Goal: Task Accomplishment & Management: Manage account settings

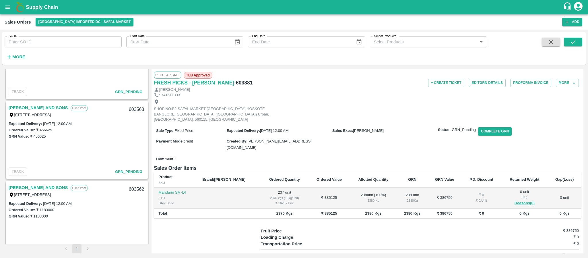
scroll to position [206, 0]
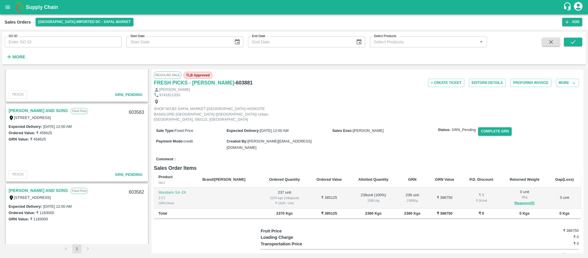
click at [53, 111] on link "MOHAMMED SAMIULLA AND SONS" at bounding box center [38, 110] width 59 height 7
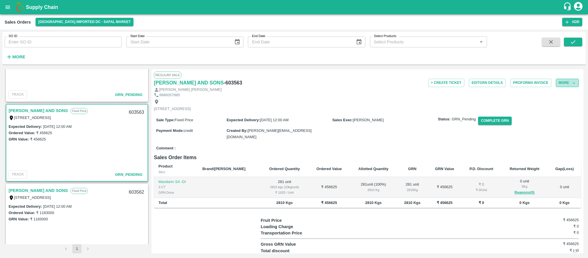
click at [562, 82] on button "More" at bounding box center [567, 83] width 23 height 8
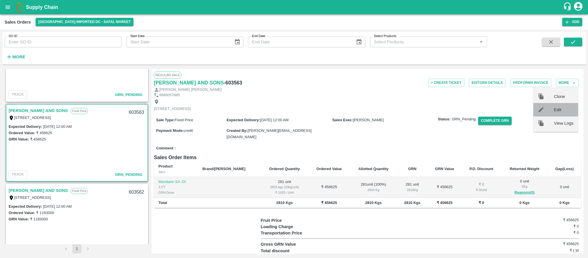
click at [555, 112] on span "Edit" at bounding box center [564, 109] width 20 height 6
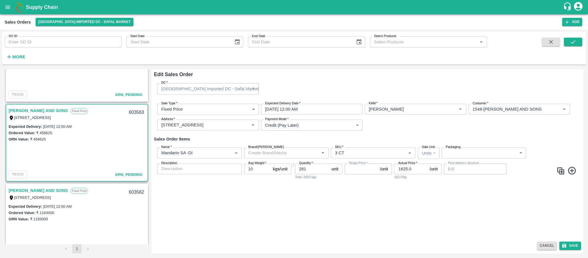
type input "NA"
click at [310, 109] on input "29/08/2025 12:00 AM" at bounding box center [309, 109] width 97 height 11
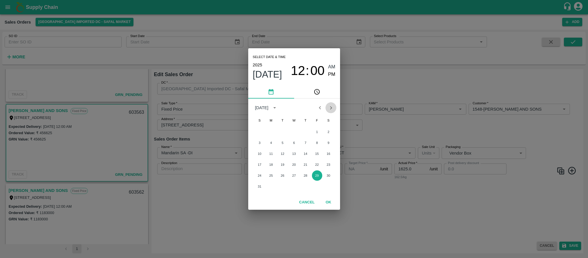
click at [331, 106] on icon "Next month" at bounding box center [331, 107] width 6 height 6
click at [272, 131] on button "1" at bounding box center [271, 132] width 10 height 10
type input "01/09/2025 12:00 AM"
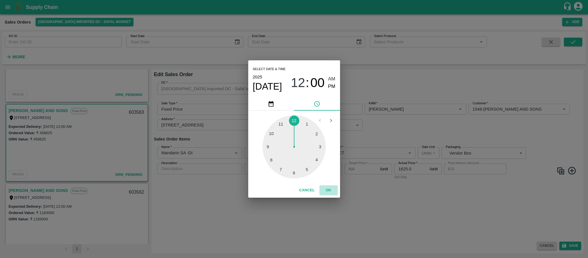
click at [331, 189] on button "OK" at bounding box center [328, 190] width 18 height 10
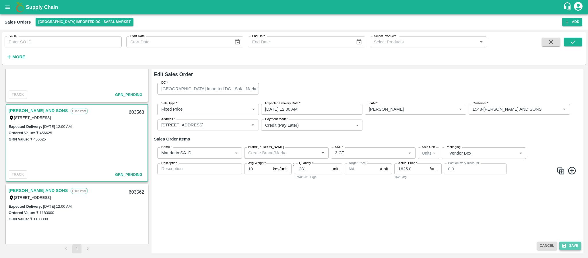
click at [572, 247] on button "Save" at bounding box center [570, 245] width 22 height 8
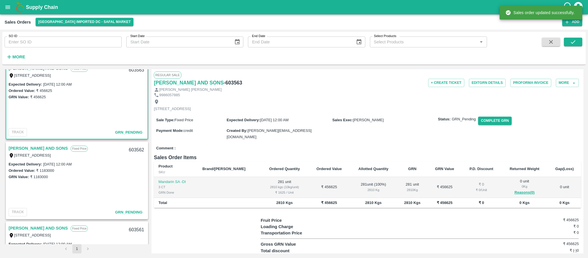
scroll to position [248, 0]
click at [59, 148] on link "MOHAMMED SAMIULLA AND SONS" at bounding box center [38, 147] width 59 height 7
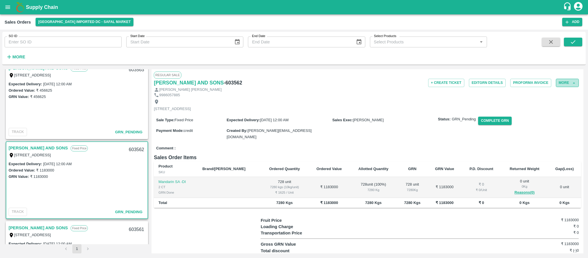
click at [560, 83] on button "More" at bounding box center [567, 83] width 23 height 8
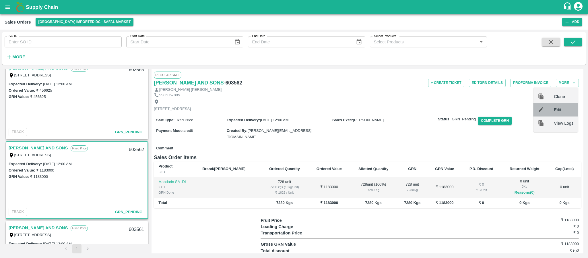
click at [549, 111] on div at bounding box center [546, 109] width 16 height 6
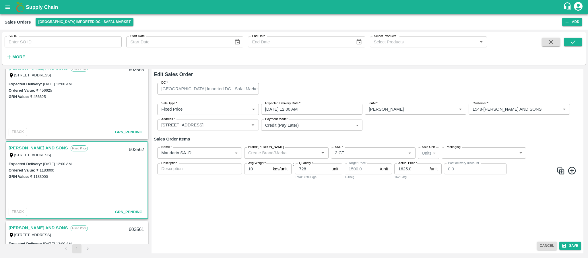
type input "1500"
click at [312, 106] on input "29/08/2025 12:00 AM" at bounding box center [309, 109] width 97 height 11
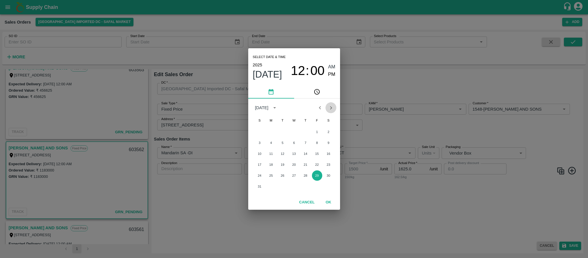
click at [331, 106] on icon "Next month" at bounding box center [331, 107] width 6 height 6
click at [271, 129] on button "1" at bounding box center [271, 132] width 10 height 10
type input "01/09/2025 12:00 AM"
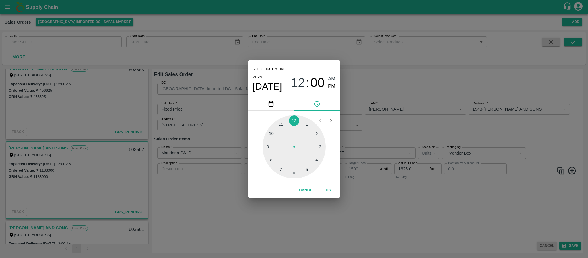
click at [326, 188] on button "OK" at bounding box center [328, 190] width 18 height 10
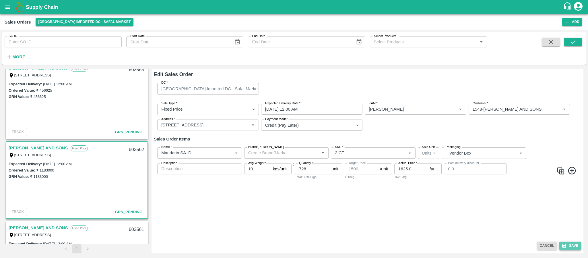
click at [571, 244] on button "Save" at bounding box center [570, 245] width 22 height 8
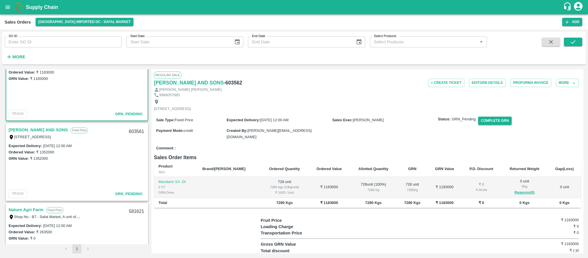
scroll to position [375, 0]
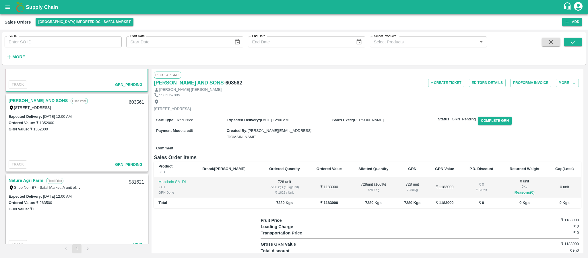
click at [54, 99] on link "MOHAMMED SAMIULLA AND SONS" at bounding box center [38, 100] width 59 height 7
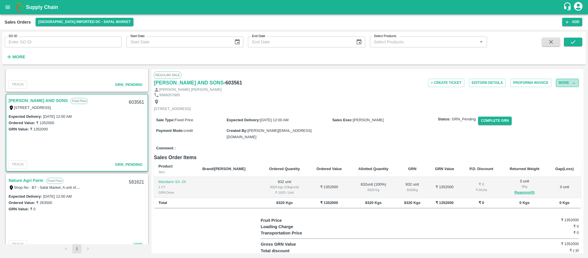
click at [565, 85] on button "More" at bounding box center [567, 83] width 23 height 8
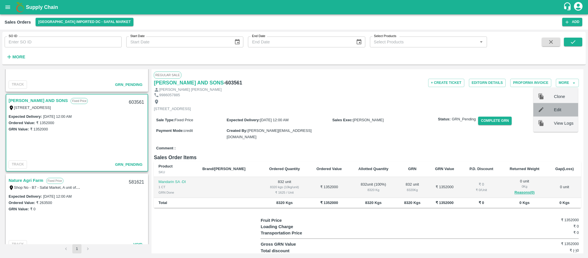
click at [557, 106] on div "Edit" at bounding box center [555, 109] width 45 height 13
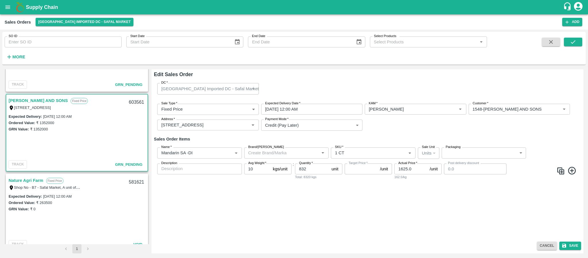
type input "NA"
click at [295, 105] on input "29/08/2025 12:00 AM" at bounding box center [309, 109] width 97 height 11
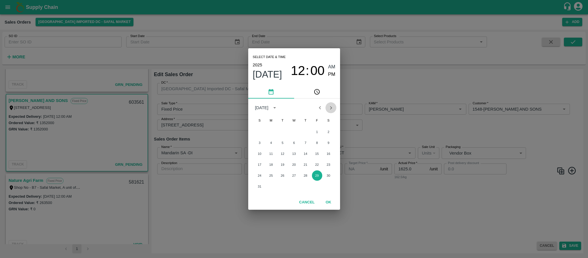
click at [330, 109] on icon "Next month" at bounding box center [331, 107] width 6 height 6
click at [266, 130] on div "1 2 3 4 5 6" at bounding box center [294, 132] width 92 height 10
click at [268, 130] on button "1" at bounding box center [271, 132] width 10 height 10
type input "01/09/2025 12:00 AM"
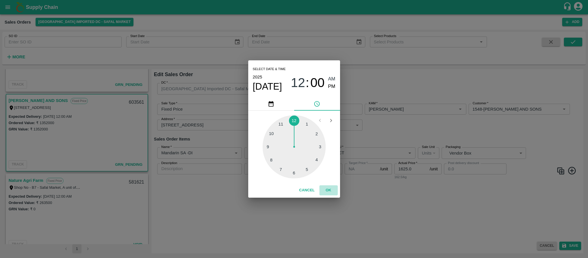
click at [330, 189] on button "OK" at bounding box center [328, 190] width 18 height 10
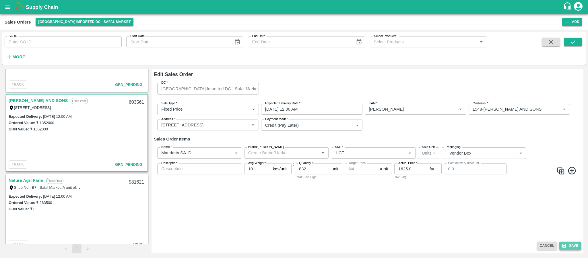
click at [571, 244] on button "Save" at bounding box center [570, 245] width 22 height 8
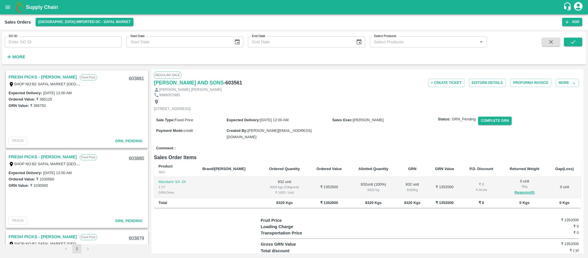
scroll to position [41, 0]
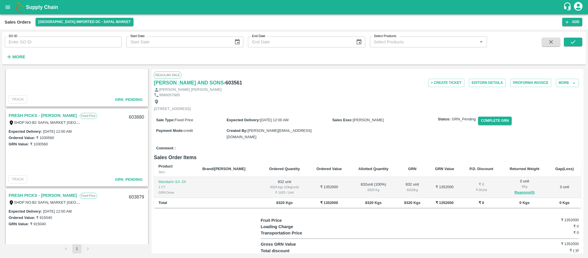
click at [45, 116] on link "FRESH PICKS - KIRAN N" at bounding box center [43, 115] width 68 height 7
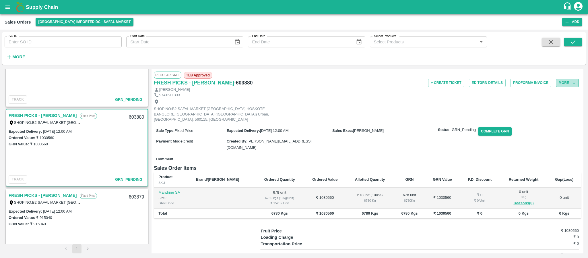
click at [562, 85] on button "More" at bounding box center [567, 83] width 23 height 8
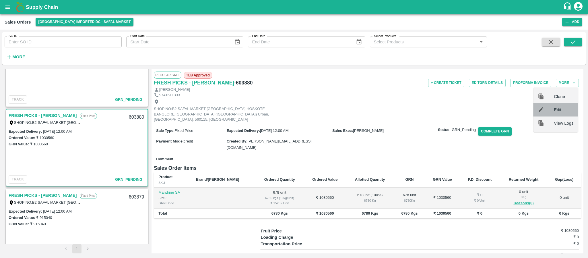
click at [545, 106] on div at bounding box center [546, 109] width 16 height 6
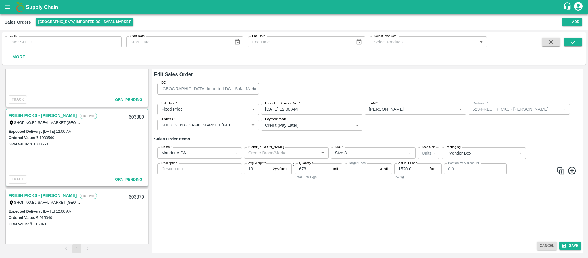
type input "NA"
click at [325, 108] on input "02/09/2025 12:00 AM" at bounding box center [309, 109] width 97 height 11
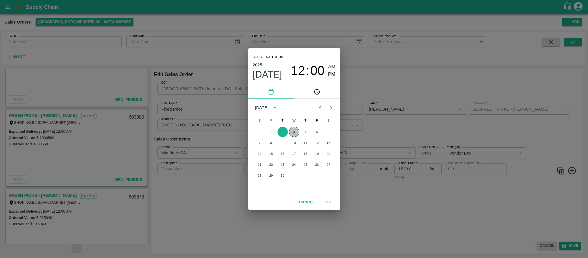
click at [297, 129] on button "3" at bounding box center [294, 132] width 10 height 10
type input "03/09/2025 12:00 AM"
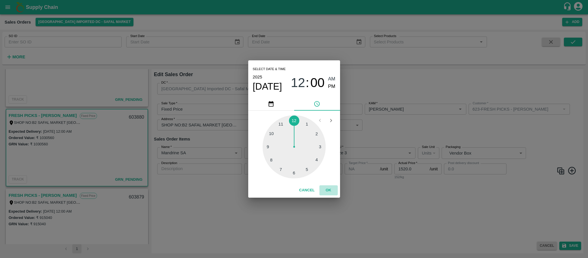
click at [327, 189] on button "OK" at bounding box center [328, 190] width 18 height 10
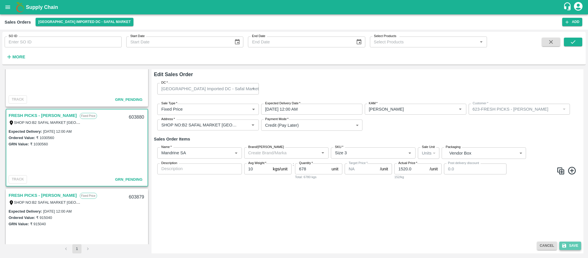
click at [569, 242] on button "Save" at bounding box center [570, 245] width 22 height 8
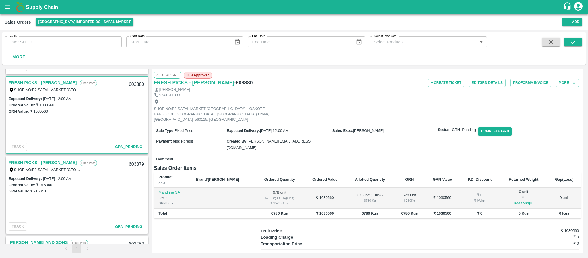
scroll to position [73, 0]
click at [47, 162] on link "FRESH PICKS - KIRAN N" at bounding box center [43, 162] width 68 height 7
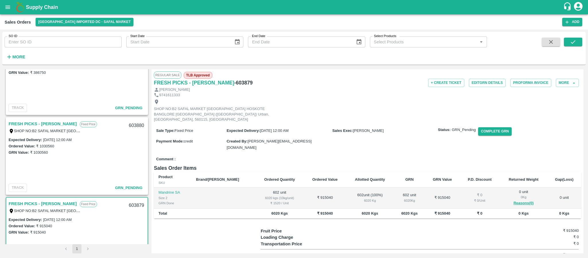
scroll to position [65, 0]
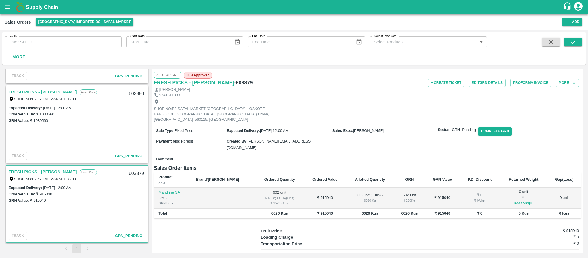
click at [54, 171] on link "FRESH PICKS - KIRAN N" at bounding box center [43, 171] width 68 height 7
click at [496, 127] on button "Complete GRN" at bounding box center [495, 131] width 34 height 8
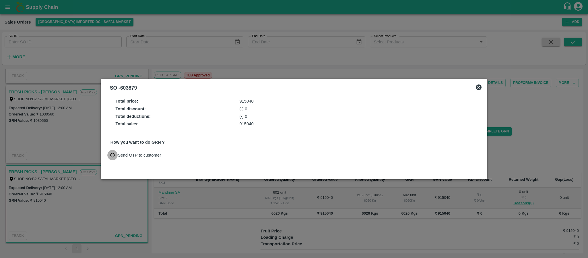
click at [111, 155] on input "Send OTP to customer" at bounding box center [112, 155] width 11 height 11
radio input "true"
click at [172, 152] on button "Send OTP" at bounding box center [178, 155] width 24 height 8
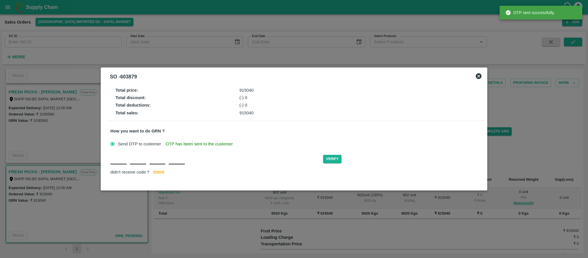
click at [113, 166] on div "Verify didn't receive code ? resend" at bounding box center [297, 165] width 372 height 22
type input "O"
type input "J"
type input "A"
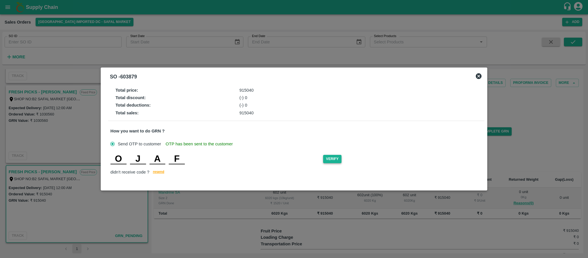
type input "F"
click at [339, 159] on button "Verify" at bounding box center [332, 159] width 18 height 8
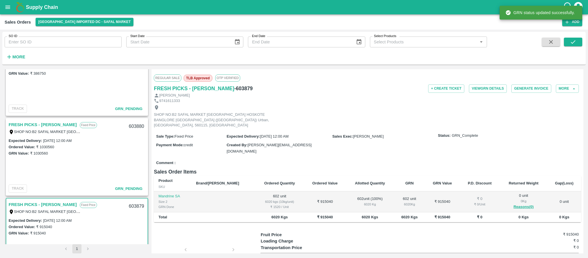
scroll to position [32, 0]
click at [36, 125] on link "FRESH PICKS - KIRAN N" at bounding box center [43, 124] width 68 height 7
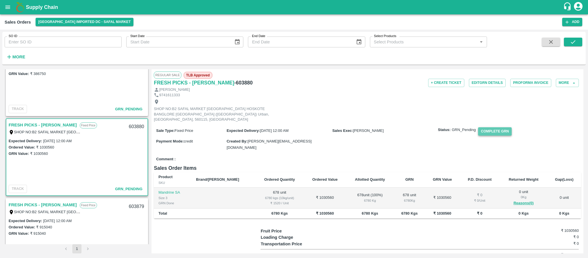
click at [497, 127] on button "Complete GRN" at bounding box center [495, 131] width 34 height 8
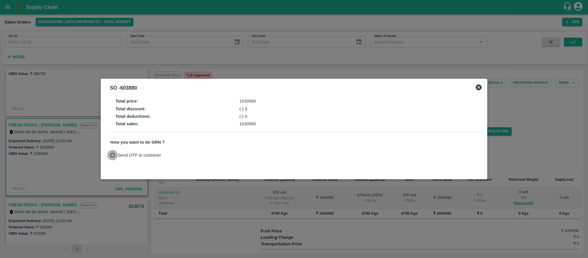
click at [113, 156] on input "Send OTP to customer" at bounding box center [112, 155] width 11 height 11
radio input "true"
click at [178, 153] on button "Send OTP" at bounding box center [178, 155] width 24 height 8
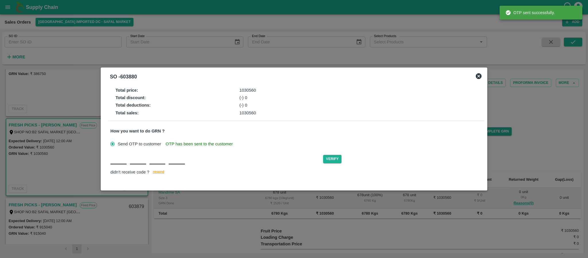
click at [115, 166] on div "Verify didn't receive code ? resend" at bounding box center [297, 165] width 372 height 22
click at [114, 158] on input "text" at bounding box center [119, 159] width 16 height 10
click at [117, 157] on input "text" at bounding box center [119, 159] width 16 height 10
type input "Y"
type input "S"
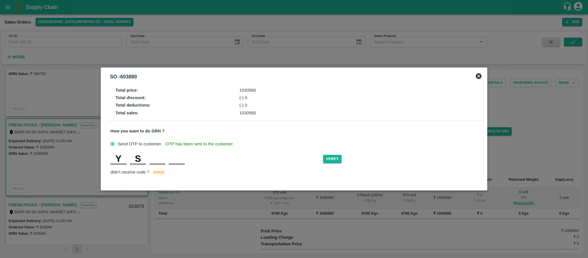
type input "K"
type input "M"
click at [328, 154] on div "Y S K M Verify" at bounding box center [297, 159] width 372 height 10
click at [330, 158] on button "Verify" at bounding box center [332, 159] width 18 height 8
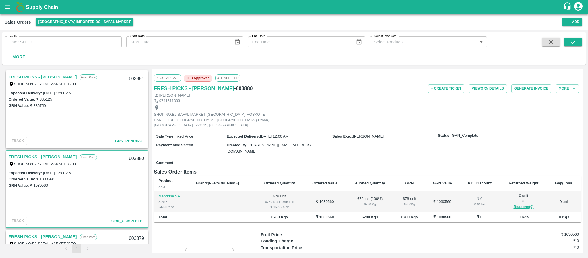
click at [49, 78] on link "FRESH PICKS - KIRAN N" at bounding box center [43, 76] width 68 height 7
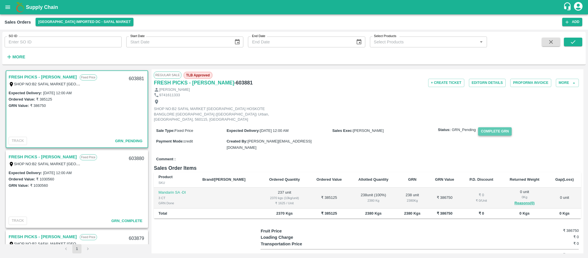
click at [492, 127] on button "Complete GRN" at bounding box center [495, 131] width 34 height 8
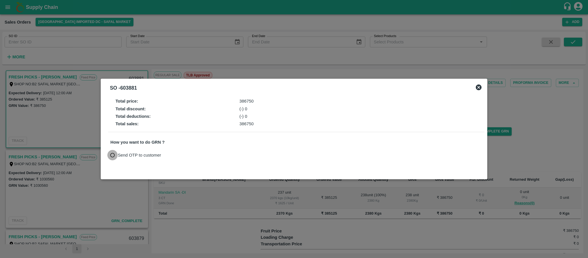
click at [111, 154] on input "Send OTP to customer" at bounding box center [112, 155] width 11 height 11
radio input "true"
click at [170, 152] on button "Send OTP" at bounding box center [178, 155] width 24 height 8
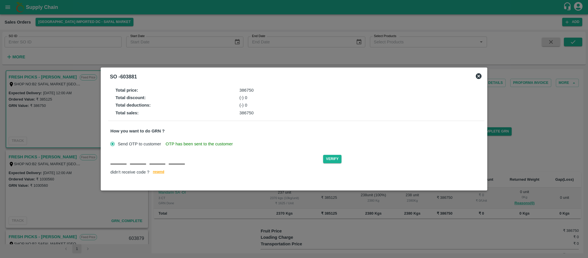
click at [112, 166] on div "Verify didn't receive code ? resend" at bounding box center [297, 165] width 372 height 22
type input "A"
type input "S"
type input "U"
type input "I"
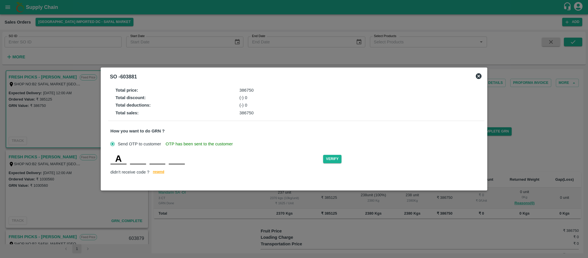
type input "S"
type input "I"
type input "U"
click at [334, 158] on button "Verify" at bounding box center [332, 159] width 18 height 8
click at [418, 91] on div "Total price : 386750" at bounding box center [301, 90] width 372 height 6
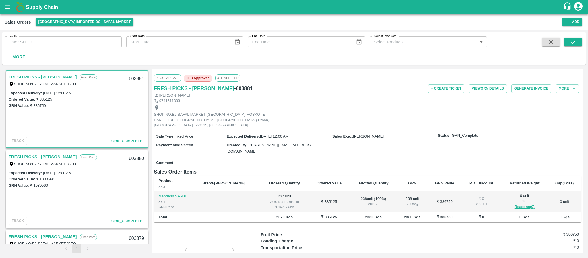
click at [396, 84] on div "Regular Sale TLB Approved OTP VERIFIED" at bounding box center [367, 77] width 427 height 13
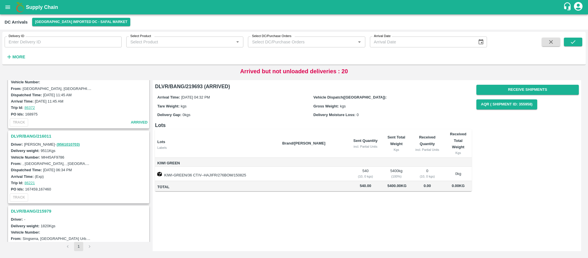
scroll to position [487, 0]
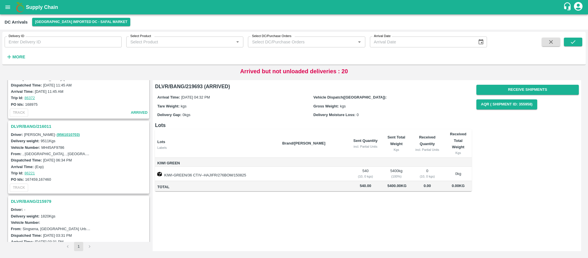
click at [34, 126] on h3 "DLVR/BANG/216011" at bounding box center [79, 126] width 137 height 7
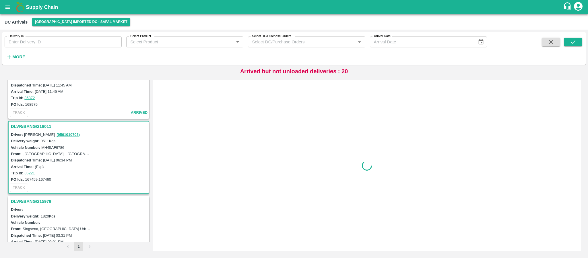
scroll to position [527, 0]
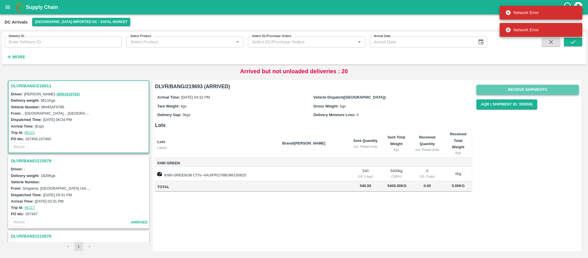
click at [558, 85] on button "Receive Shipments" at bounding box center [527, 90] width 102 height 10
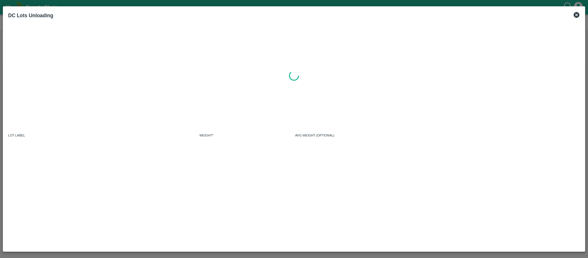
click at [577, 16] on icon at bounding box center [577, 15] width 6 height 6
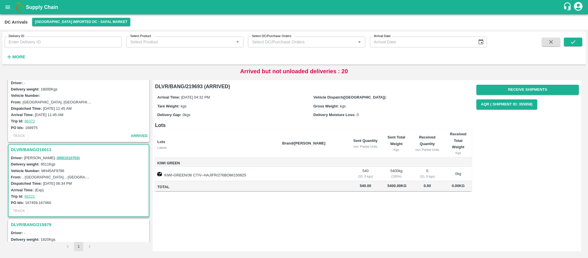
scroll to position [463, 0]
click at [25, 149] on h3 "DLVR/BANG/216011" at bounding box center [79, 150] width 137 height 7
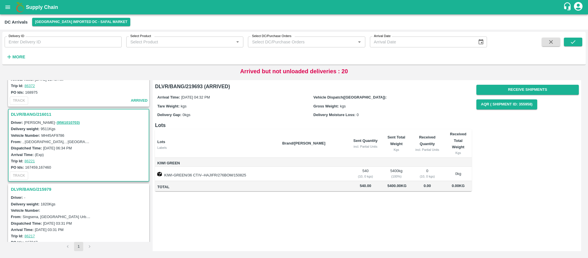
scroll to position [493, 0]
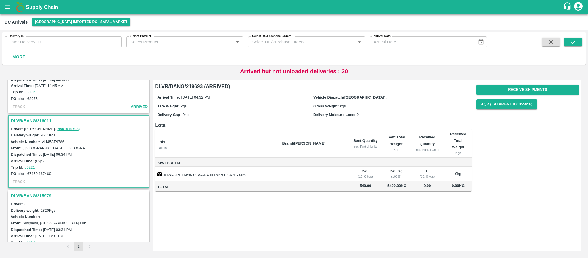
click at [36, 119] on h3 "DLVR/BANG/216011" at bounding box center [79, 120] width 137 height 7
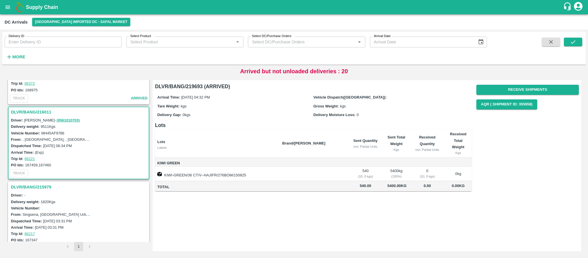
scroll to position [501, 0]
click at [31, 110] on h3 "DLVR/BANG/216011" at bounding box center [79, 112] width 137 height 7
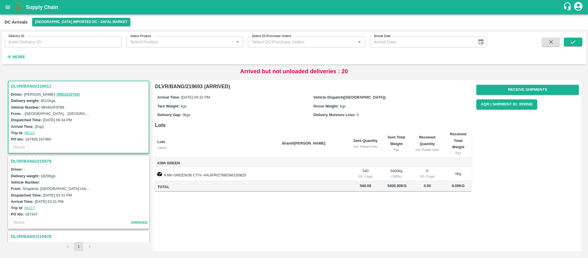
scroll to position [527, 0]
click at [36, 85] on h3 "DLVR/BANG/216011" at bounding box center [79, 85] width 137 height 7
click at [34, 160] on h3 "DLVR/BANG/215979" at bounding box center [79, 160] width 137 height 7
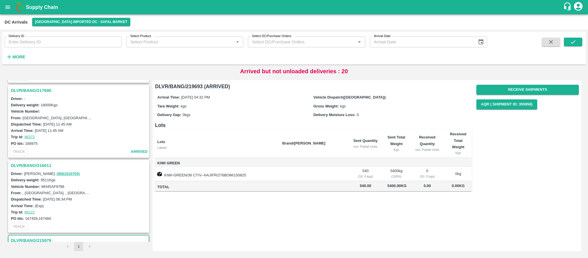
scroll to position [458, 0]
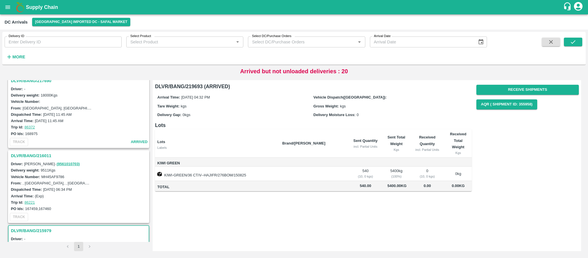
click at [39, 155] on h3 "DLVR/BANG/216011" at bounding box center [79, 155] width 137 height 7
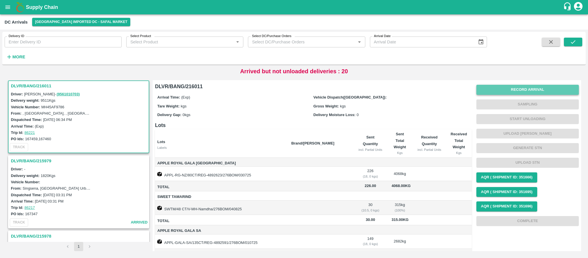
click at [529, 90] on button "Record Arrival" at bounding box center [527, 90] width 102 height 10
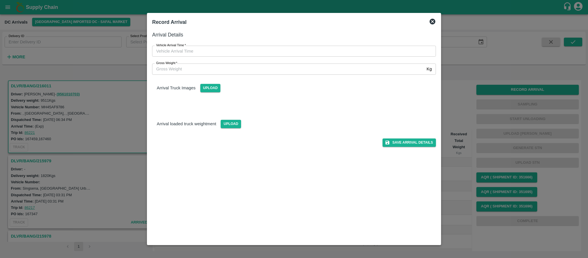
type input "DD/MM/YYYY hh:mm aa"
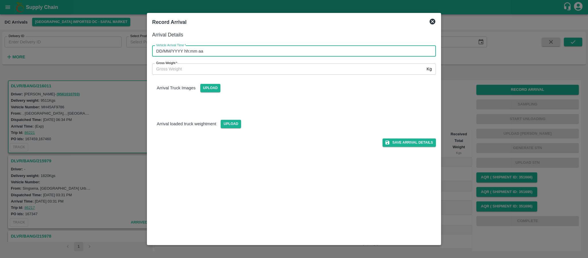
click at [365, 52] on input "DD/MM/YYYY hh:mm aa" at bounding box center [292, 51] width 280 height 11
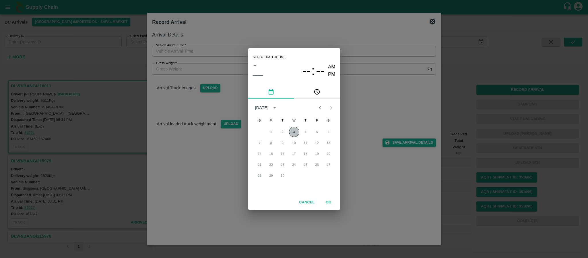
click at [297, 128] on button "3" at bounding box center [294, 132] width 10 height 10
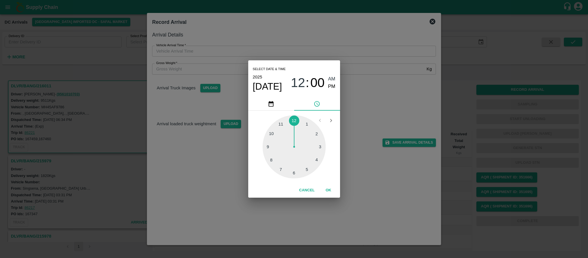
type input "03/09/2025 12:00 AM"
click at [389, 131] on div "Select date & time 2025 Sep 3 12 : 00 AM PM 1 2 3 4 5 6 7 8 9 10 11 12 Cancel OK" at bounding box center [294, 129] width 588 height 258
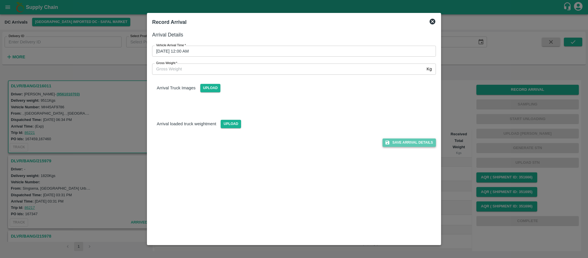
click at [405, 145] on button "Save Arrival Details" at bounding box center [409, 142] width 53 height 8
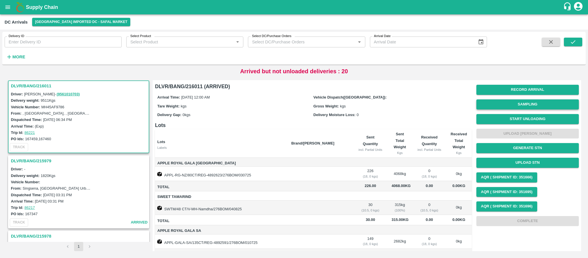
click at [532, 104] on button "Sampling" at bounding box center [527, 104] width 102 height 10
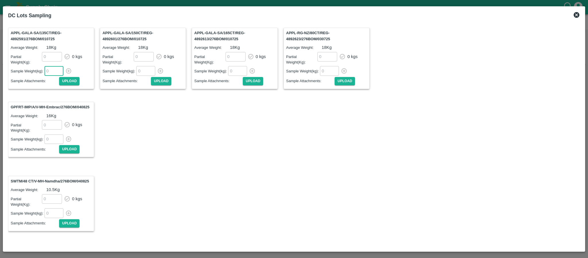
click at [54, 69] on input "number" at bounding box center [53, 70] width 19 height 9
type input "18"
click at [68, 68] on icon "button" at bounding box center [68, 71] width 6 height 6
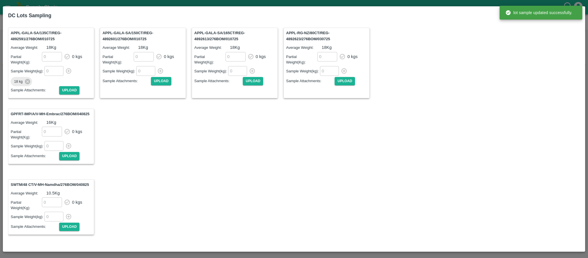
click at [142, 66] on input "number" at bounding box center [145, 70] width 19 height 9
type input "18"
click at [160, 68] on icon "button" at bounding box center [160, 71] width 6 height 6
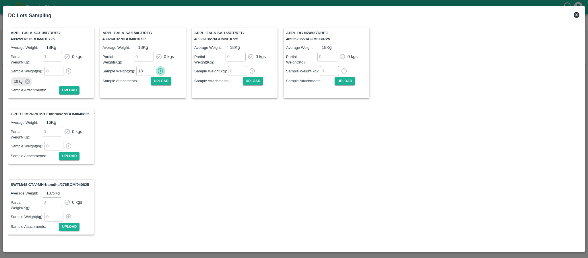
click at [161, 68] on icon "button" at bounding box center [160, 70] width 5 height 5
click at [233, 66] on input "number" at bounding box center [237, 70] width 19 height 9
type input "18"
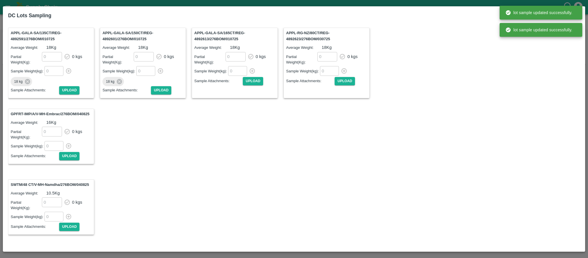
click at [254, 66] on div "​" at bounding box center [251, 70] width 47 height 9
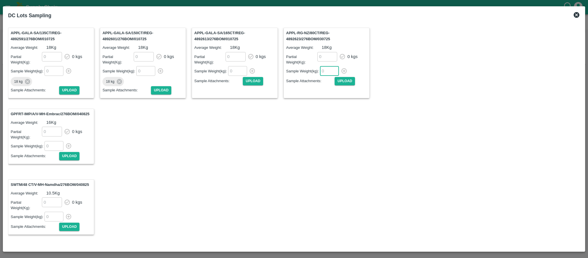
click at [324, 67] on input "number" at bounding box center [329, 70] width 19 height 9
type input "18"
click at [236, 66] on input "number" at bounding box center [237, 70] width 19 height 9
type input "1"
type input "18"
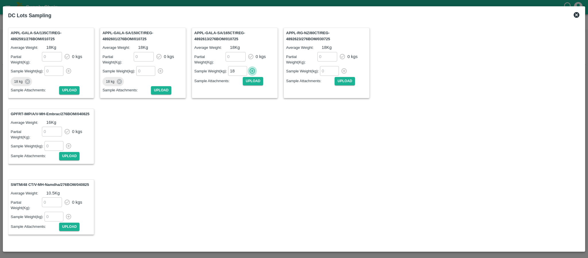
click at [254, 68] on icon "button" at bounding box center [252, 71] width 6 height 6
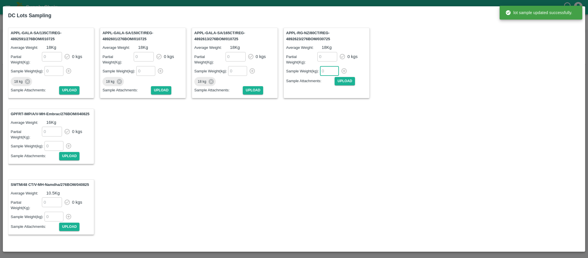
click at [327, 69] on input "number" at bounding box center [329, 70] width 19 height 9
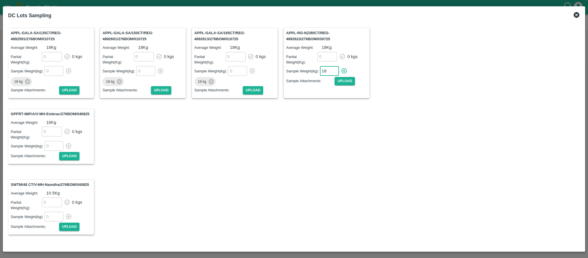
type input "18"
click at [346, 68] on icon "button" at bounding box center [344, 71] width 6 height 6
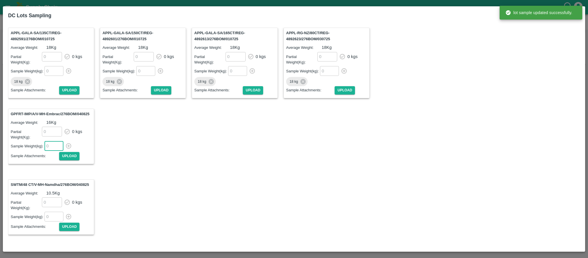
click at [51, 141] on input "number" at bounding box center [53, 145] width 19 height 9
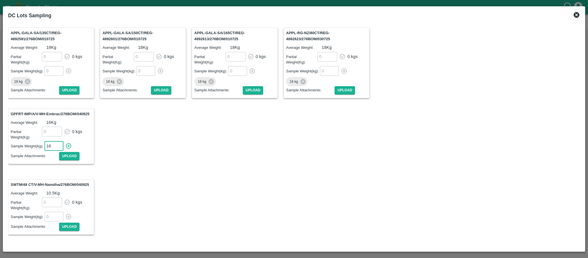
type input "16"
click at [67, 143] on icon "button" at bounding box center [68, 146] width 6 height 6
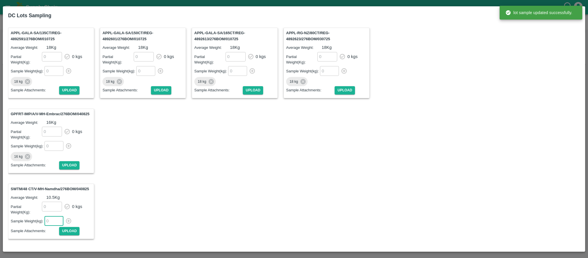
click at [52, 216] on input "number" at bounding box center [53, 220] width 19 height 9
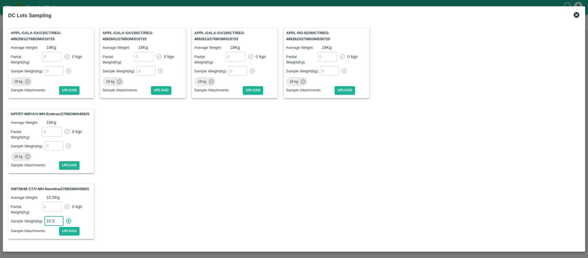
type input "10.5"
click at [69, 218] on icon "button" at bounding box center [68, 220] width 5 height 5
click at [574, 13] on icon at bounding box center [577, 15] width 6 height 6
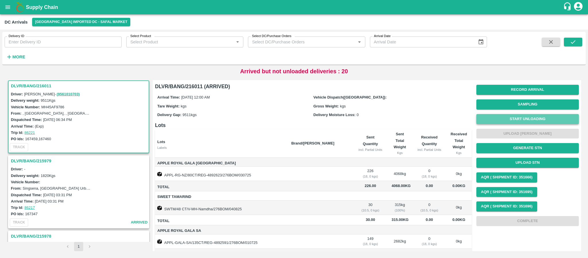
click at [527, 114] on button "Start Unloading" at bounding box center [527, 119] width 102 height 10
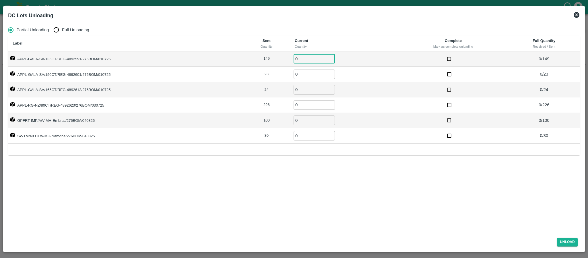
click at [305, 60] on input "0" at bounding box center [314, 58] width 41 height 9
type input "149"
click at [304, 73] on input "0" at bounding box center [314, 73] width 41 height 9
type input "23"
click at [303, 92] on input "0" at bounding box center [314, 89] width 41 height 9
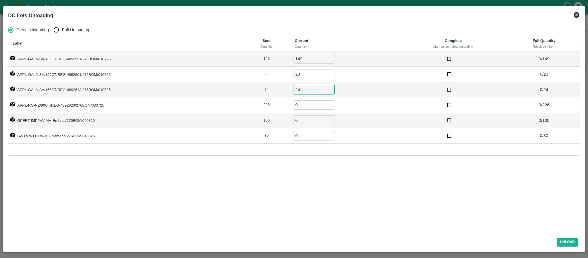
type input "24"
click at [303, 108] on input "0" at bounding box center [314, 104] width 41 height 9
type input "226"
click at [300, 125] on input "0" at bounding box center [314, 119] width 41 height 9
type input "100"
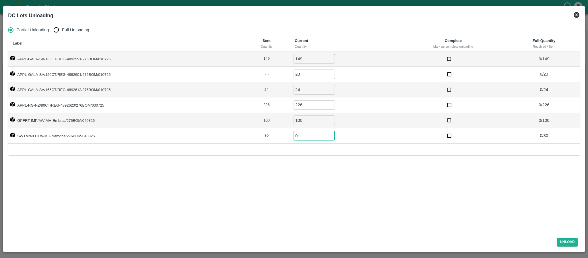
click at [300, 139] on input "0" at bounding box center [314, 135] width 41 height 9
type input "2"
type input "30"
click at [566, 241] on button "Unload" at bounding box center [567, 242] width 21 height 8
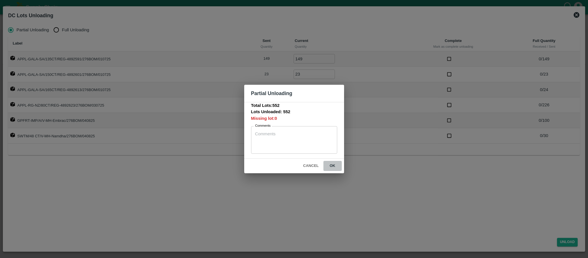
click at [334, 162] on button "ok" at bounding box center [332, 166] width 18 height 10
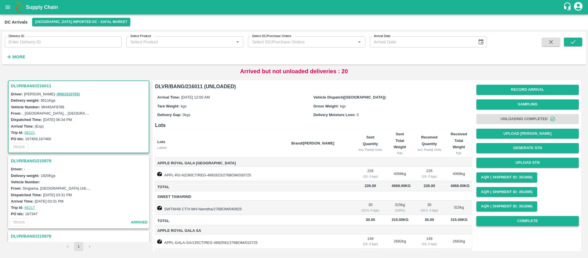
click at [542, 221] on button "Complete" at bounding box center [527, 221] width 102 height 10
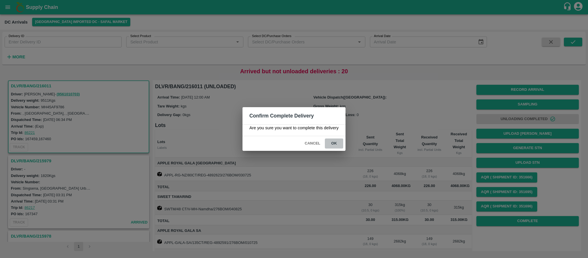
click at [335, 142] on button "ok" at bounding box center [334, 143] width 18 height 10
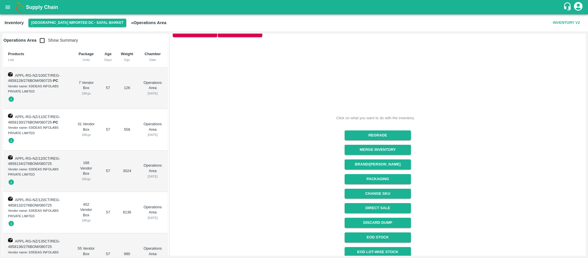
scroll to position [63, 0]
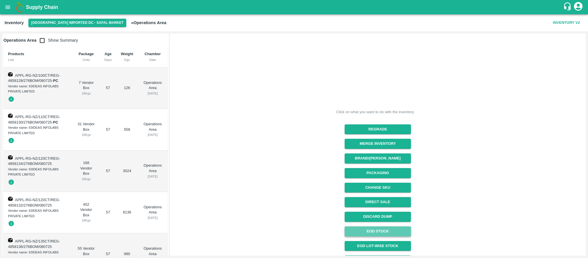
click at [375, 232] on link "EOD Stock" at bounding box center [378, 231] width 66 height 10
click at [44, 39] on input "checkbox" at bounding box center [41, 40] width 11 height 11
checkbox input "true"
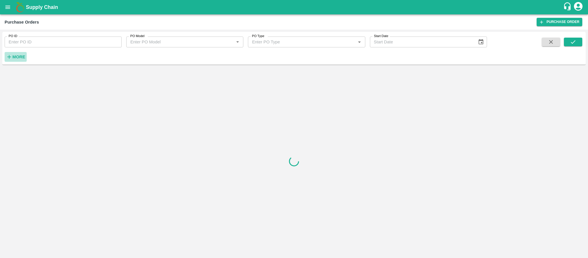
click at [14, 55] on strong "More" at bounding box center [18, 57] width 13 height 5
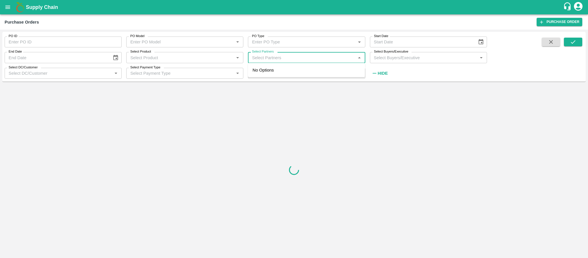
click at [297, 61] on input "Select Partners" at bounding box center [302, 57] width 104 height 7
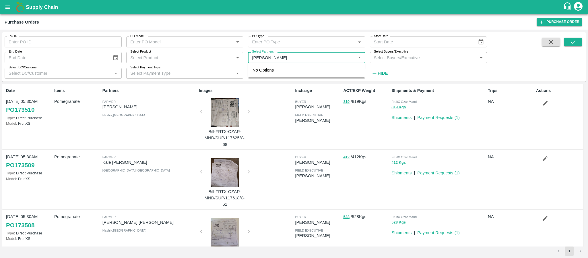
type input "[PERSON_NAME]"
click at [259, 73] on input "checkbox" at bounding box center [260, 76] width 11 height 11
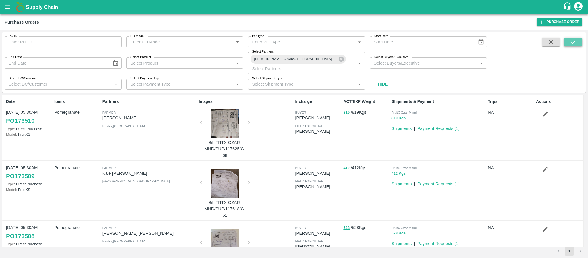
click at [573, 42] on icon "submit" at bounding box center [573, 42] width 6 height 6
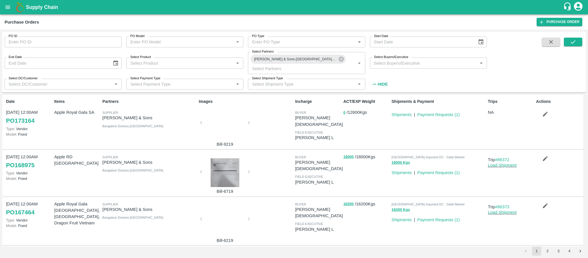
click at [215, 125] on div at bounding box center [225, 124] width 43 height 30
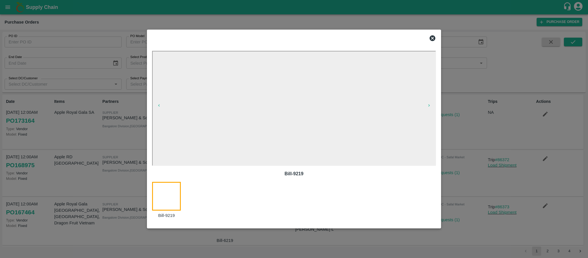
click at [431, 37] on icon at bounding box center [433, 38] width 6 height 6
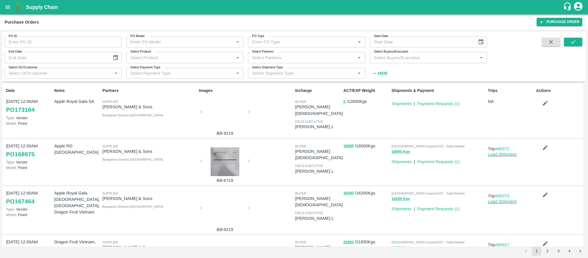
click at [223, 164] on div at bounding box center [225, 161] width 43 height 29
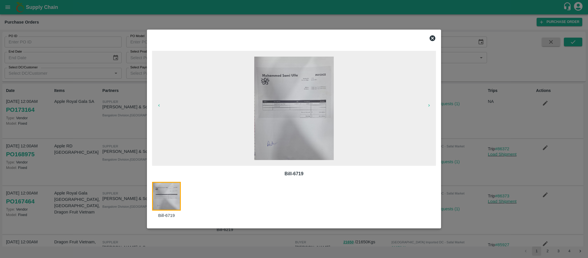
click at [432, 35] on icon at bounding box center [432, 38] width 7 height 7
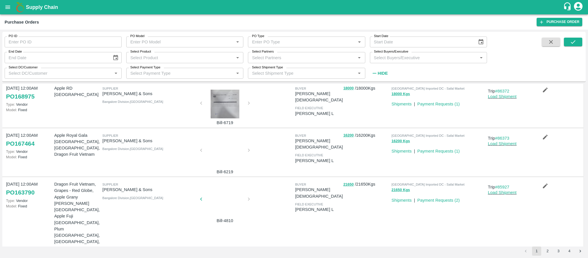
scroll to position [60, 0]
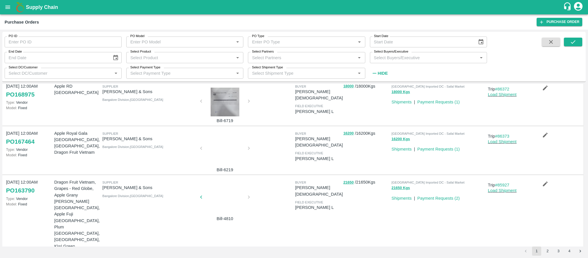
click at [211, 151] on div at bounding box center [225, 150] width 43 height 30
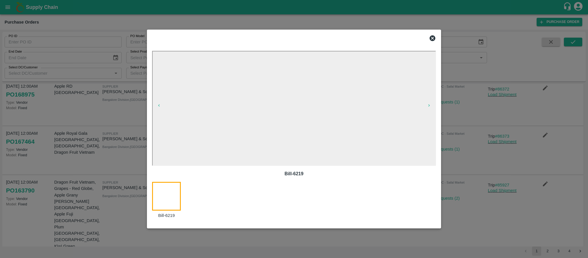
click at [435, 38] on icon at bounding box center [433, 38] width 6 height 6
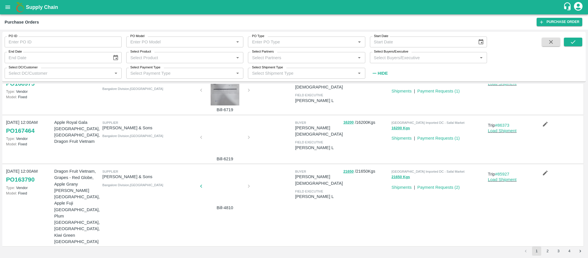
scroll to position [71, 0]
click at [228, 187] on div at bounding box center [225, 187] width 43 height 30
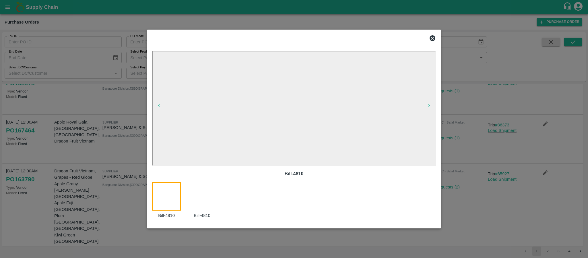
click at [433, 34] on div at bounding box center [294, 37] width 288 height 11
click at [432, 36] on icon at bounding box center [433, 38] width 6 height 6
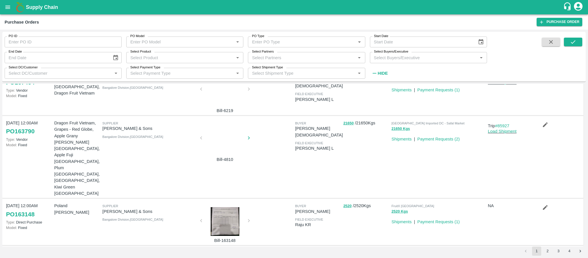
scroll to position [119, 0]
click at [235, 207] on div at bounding box center [225, 221] width 43 height 29
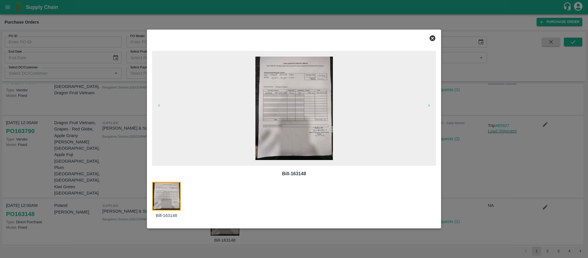
click at [431, 39] on icon at bounding box center [433, 38] width 6 height 6
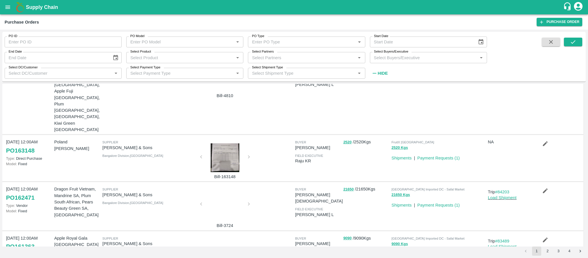
scroll to position [183, 0]
click at [221, 190] on div at bounding box center [225, 205] width 43 height 30
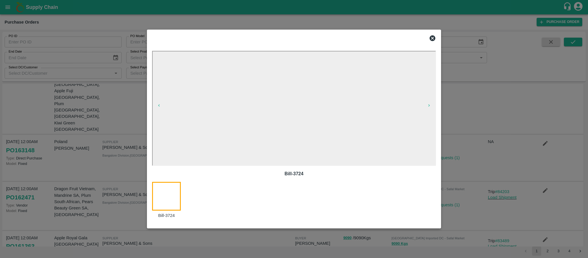
click at [431, 40] on icon at bounding box center [433, 38] width 6 height 6
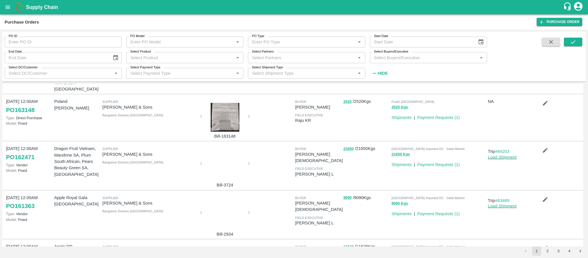
scroll to position [223, 0]
click at [216, 199] on div at bounding box center [225, 214] width 43 height 30
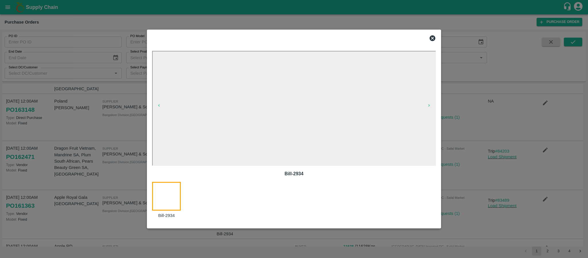
click at [430, 36] on icon at bounding box center [432, 38] width 7 height 7
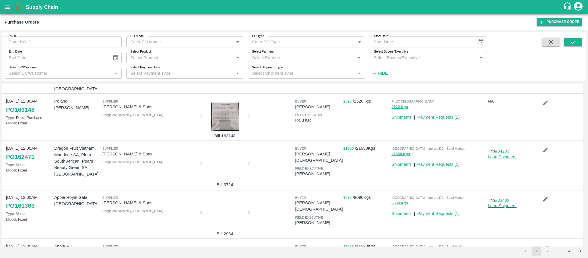
scroll to position [292, 0]
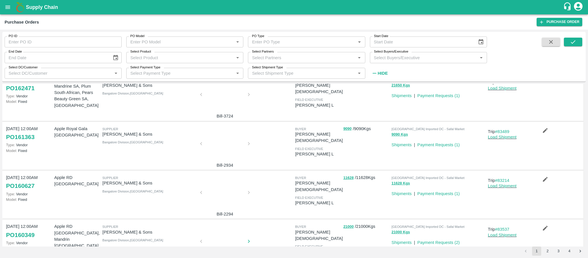
click at [212, 179] on div at bounding box center [225, 194] width 43 height 30
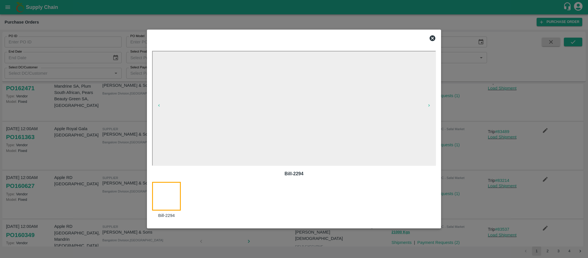
click at [435, 36] on icon at bounding box center [432, 38] width 7 height 7
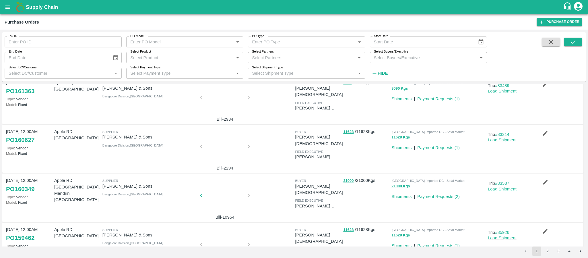
scroll to position [338, 0]
click at [229, 181] on div at bounding box center [225, 196] width 43 height 30
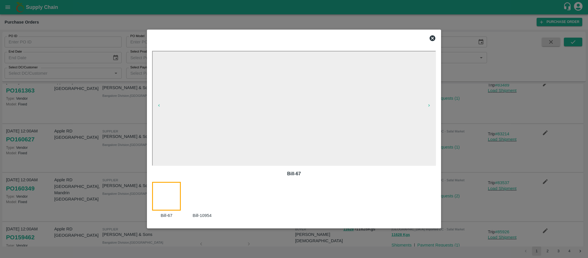
click at [433, 35] on icon at bounding box center [432, 38] width 7 height 7
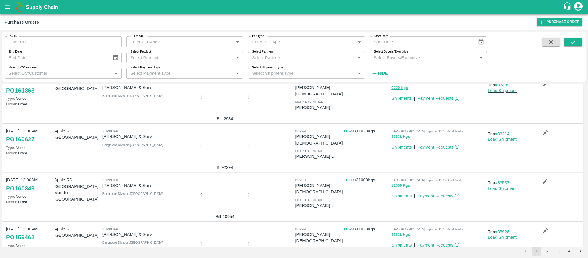
scroll to position [0, 0]
click at [223, 230] on div at bounding box center [225, 245] width 43 height 30
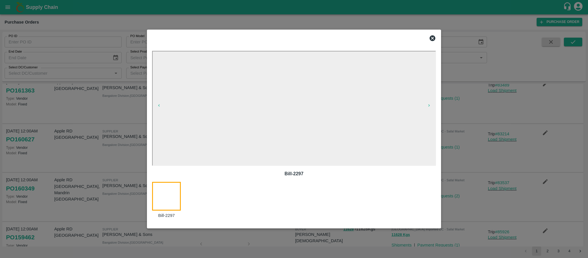
click at [432, 35] on icon at bounding box center [433, 38] width 6 height 6
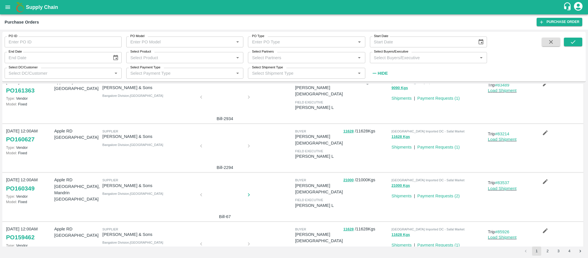
scroll to position [297, 0]
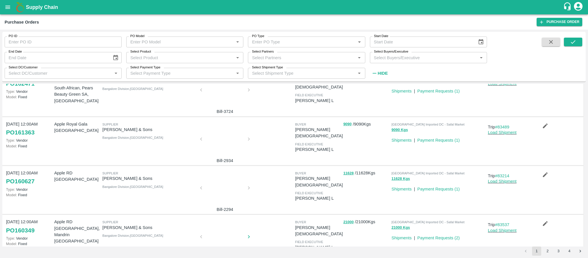
click at [228, 174] on div at bounding box center [225, 189] width 43 height 30
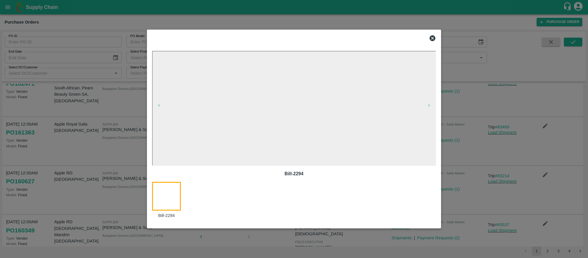
click at [431, 36] on icon at bounding box center [433, 38] width 6 height 6
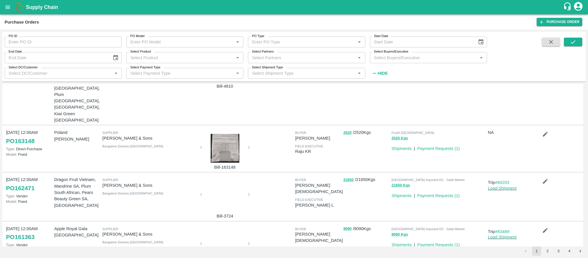
scroll to position [191, 0]
click at [222, 181] on div at bounding box center [225, 196] width 43 height 30
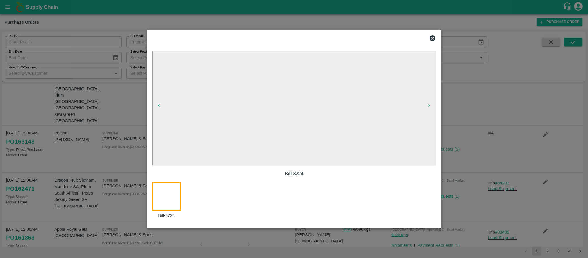
click at [435, 35] on icon at bounding box center [432, 38] width 7 height 7
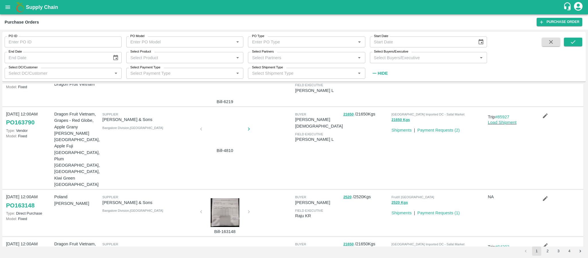
scroll to position [127, 0]
click at [223, 133] on div at bounding box center [225, 132] width 43 height 30
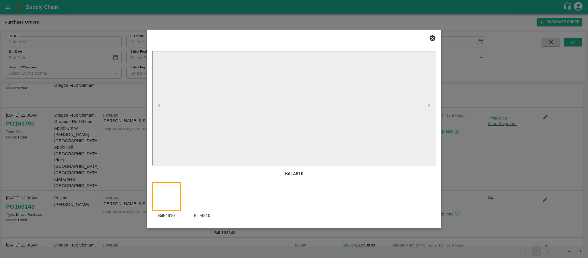
click at [434, 37] on icon at bounding box center [433, 38] width 6 height 6
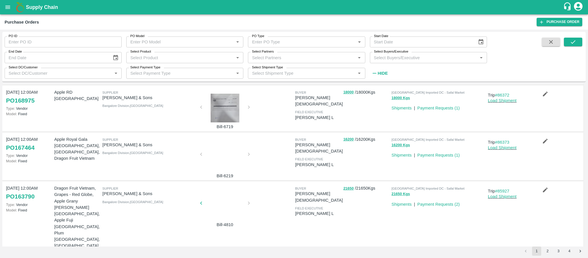
scroll to position [53, 0]
click at [224, 154] on div at bounding box center [225, 156] width 43 height 30
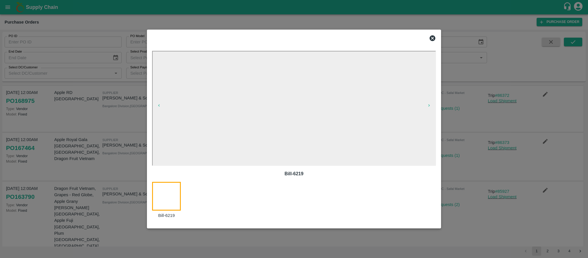
click at [432, 39] on icon at bounding box center [433, 38] width 6 height 6
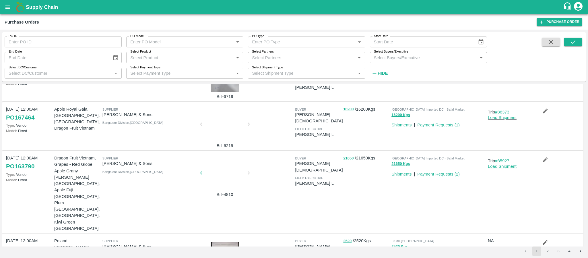
scroll to position [84, 0]
click at [226, 177] on div at bounding box center [225, 174] width 43 height 30
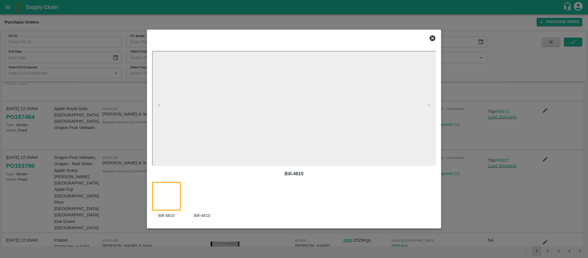
click at [430, 39] on icon at bounding box center [433, 38] width 6 height 6
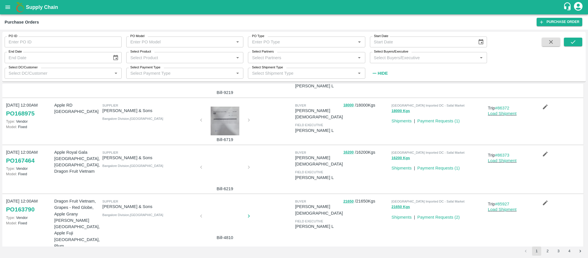
scroll to position [40, 0]
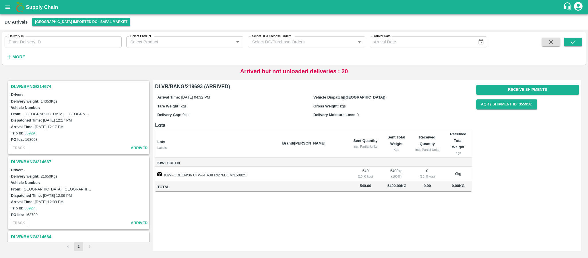
scroll to position [972, 0]
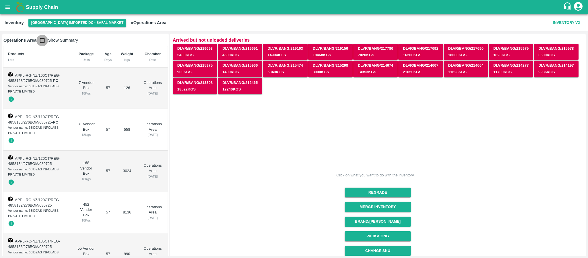
click at [40, 40] on input "checkbox" at bounding box center [41, 40] width 11 height 11
checkbox input "true"
